Goal: Register for event/course

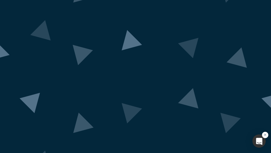
scroll to position [40, 0]
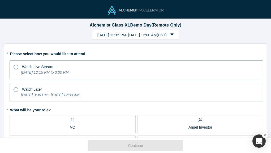
click at [69, 71] on icon "[DATE] 12:15 PM to 3:00 PM" at bounding box center [45, 72] width 48 height 4
click at [0, 0] on input "Watch Live Stream [DATE] 12:15 PM to 3:00 PM" at bounding box center [0, 0] width 0 height 0
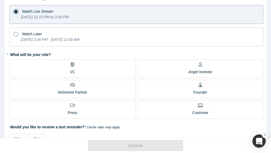
scroll to position [57, 0]
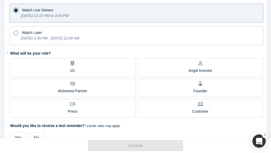
click at [92, 71] on label "VC" at bounding box center [73, 67] width 126 height 19
click at [0, 0] on input "VC" at bounding box center [0, 0] width 0 height 0
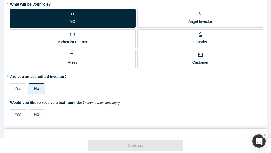
scroll to position [108, 0]
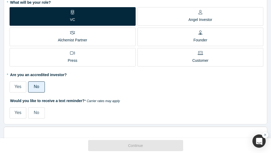
click at [19, 89] on span "Yes" at bounding box center [17, 87] width 7 height 5
click at [0, 0] on input "Yes" at bounding box center [0, 0] width 0 height 0
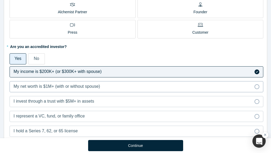
click at [64, 89] on span "My net worth is $1M+ (with or without spouse)" at bounding box center [57, 86] width 87 height 5
click at [0, 0] on input "My net worth is $1M+ (with or without spouse)" at bounding box center [0, 0] width 0 height 0
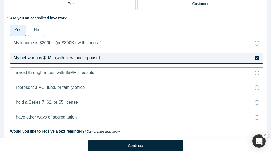
scroll to position [175, 0]
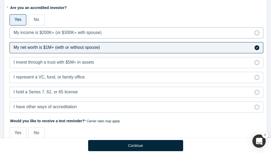
click at [95, 35] on span "My income is $200K+ (or $300K+ with spouse)" at bounding box center [58, 32] width 88 height 5
click at [0, 0] on input "My income is $200K+ (or $300K+ with spouse)" at bounding box center [0, 0] width 0 height 0
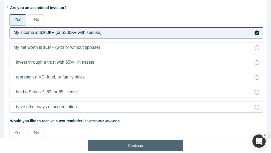
click at [98, 143] on button "Continue" at bounding box center [135, 145] width 95 height 11
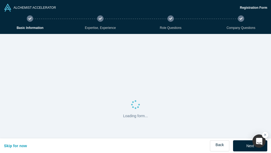
select select "US"
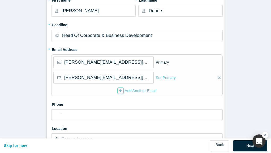
scroll to position [103, 0]
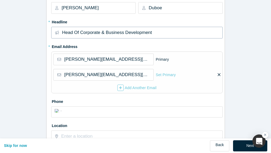
drag, startPoint x: 157, startPoint y: 32, endPoint x: 16, endPoint y: 32, distance: 141.7
click at [16, 32] on form "Contact Info 1/2 Zoom Save Remove Upload New * First name Eric * Last name Dubo…" at bounding box center [135, 102] width 271 height 343
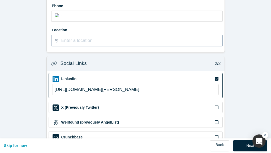
scroll to position [239, 0]
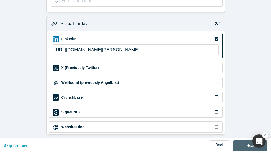
type input "Partner"
click at [247, 145] on button "Next" at bounding box center [250, 146] width 34 height 11
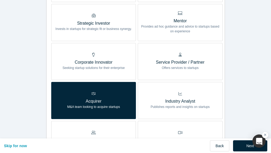
scroll to position [0, 0]
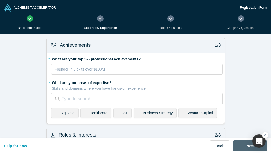
click at [244, 144] on button "Next" at bounding box center [250, 146] width 34 height 11
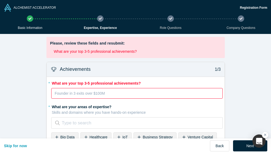
click at [143, 95] on div "rdw-editor" at bounding box center [137, 93] width 165 height 7
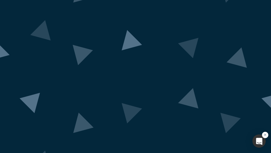
scroll to position [37, 0]
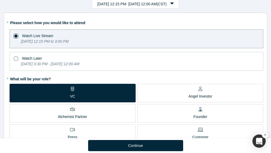
scroll to position [33, 0]
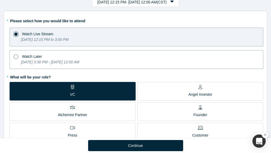
click at [79, 61] on icon "[DATE] 3:30 PM - [DATE] 12:00 AM" at bounding box center [50, 62] width 58 height 4
click at [0, 0] on input "Watch Later [DATE] 3:30 PM - [DATE] 12:00 AM" at bounding box center [0, 0] width 0 height 0
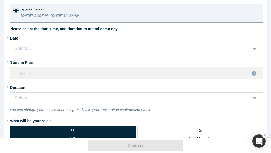
scroll to position [80, 0]
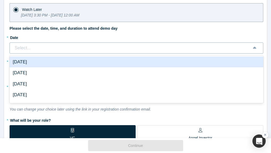
click at [83, 50] on div "Select..." at bounding box center [130, 48] width 233 height 7
click at [73, 61] on div "[DATE]" at bounding box center [137, 62] width 254 height 11
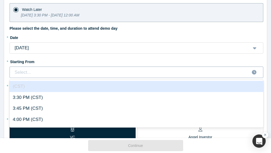
click at [66, 68] on div "Select..." at bounding box center [132, 73] width 236 height 10
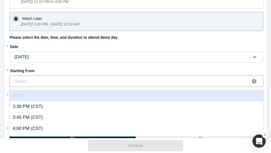
scroll to position [76, 0]
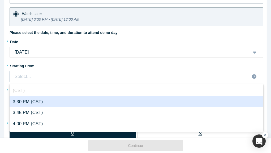
click at [58, 100] on div "3:30 PM (CST)" at bounding box center [137, 101] width 254 height 11
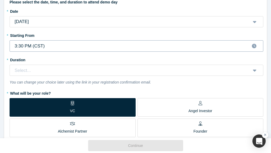
scroll to position [108, 0]
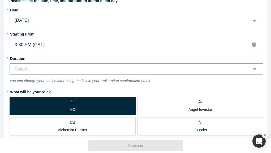
click at [67, 67] on div "Select..." at bounding box center [130, 69] width 233 height 7
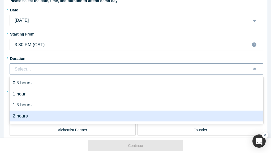
click at [51, 118] on div "2 hours" at bounding box center [137, 116] width 254 height 11
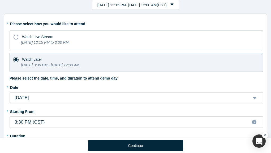
scroll to position [11, 0]
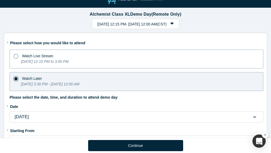
click at [60, 61] on icon "[DATE] 12:15 PM to 3:00 PM" at bounding box center [45, 62] width 48 height 4
click at [0, 0] on input "Watch Live Stream [DATE] 12:15 PM to 3:00 PM" at bounding box center [0, 0] width 0 height 0
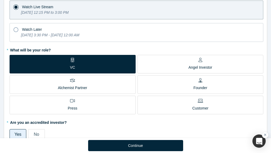
scroll to position [61, 0]
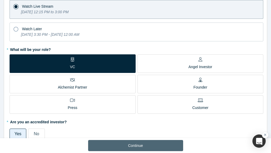
click at [104, 145] on button "Continue" at bounding box center [135, 145] width 95 height 11
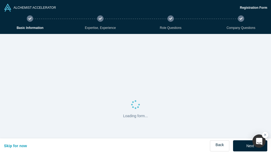
select select "US"
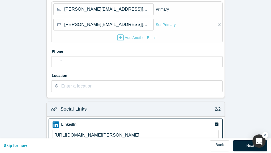
scroll to position [239, 0]
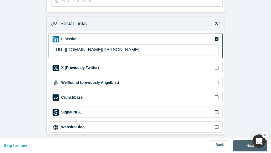
click at [251, 146] on button "Next" at bounding box center [250, 146] width 34 height 11
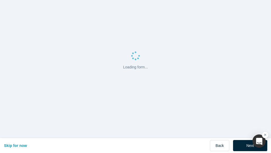
scroll to position [0, 0]
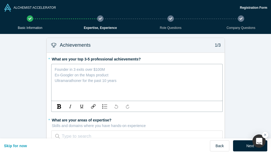
click at [106, 70] on div "rdw-editor" at bounding box center [137, 69] width 165 height 7
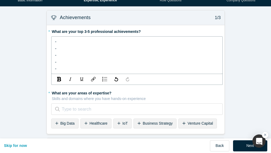
scroll to position [29, 0]
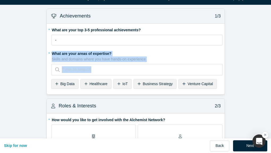
drag, startPoint x: 66, startPoint y: 71, endPoint x: 52, endPoint y: 54, distance: 22.7
click at [52, 54] on fieldset "* What are your top 3-5 professional achievements? - - - - - * What are your ar…" at bounding box center [137, 59] width 172 height 67
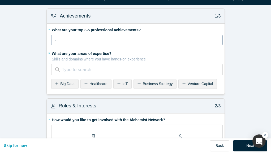
click at [66, 41] on div "-" at bounding box center [137, 40] width 165 height 7
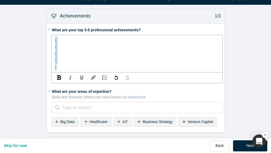
drag, startPoint x: 56, startPoint y: 58, endPoint x: 51, endPoint y: 32, distance: 26.1
click at [51, 32] on div "* What are your top 3-5 professional achievements? - - - - - * What are your ar…" at bounding box center [136, 78] width 178 height 109
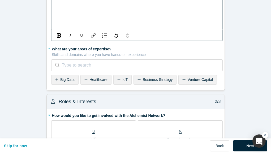
scroll to position [94, 0]
